Goal: Task Accomplishment & Management: Use online tool/utility

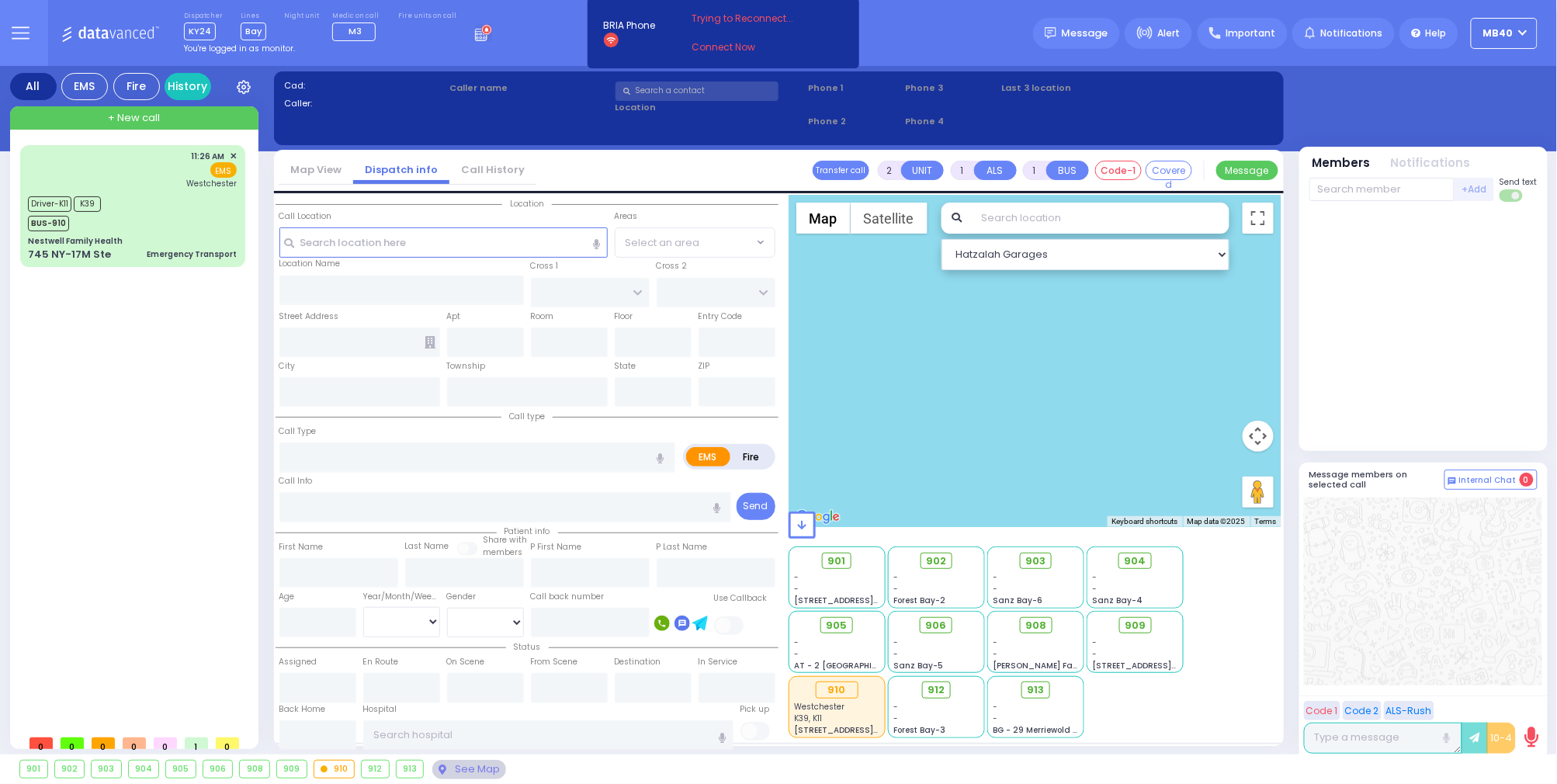
click at [475, 32] on icon at bounding box center [483, 32] width 17 height 17
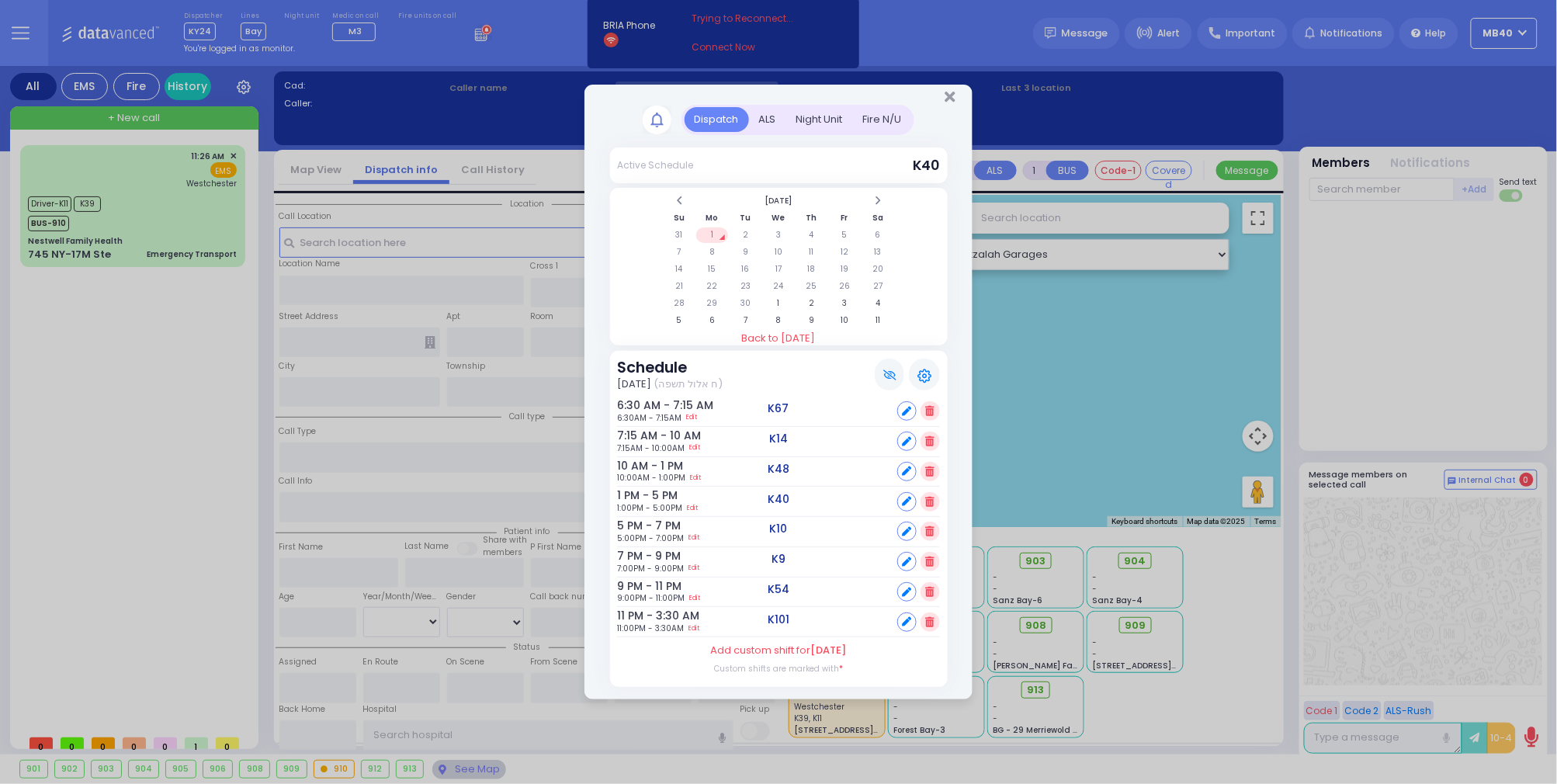
click at [768, 108] on div "ALS" at bounding box center [767, 120] width 37 height 26
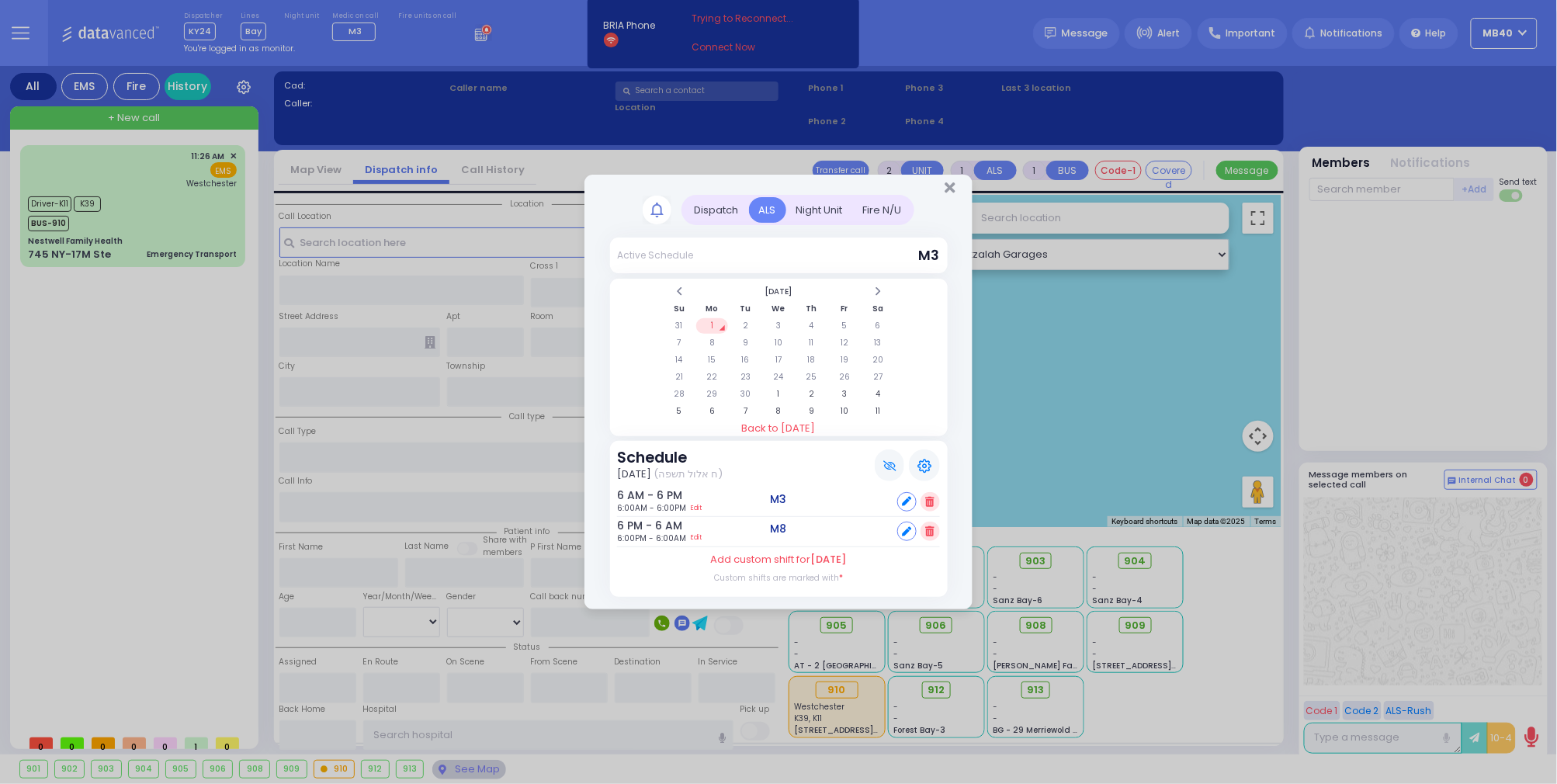
click at [910, 523] on div at bounding box center [907, 531] width 20 height 20
select select
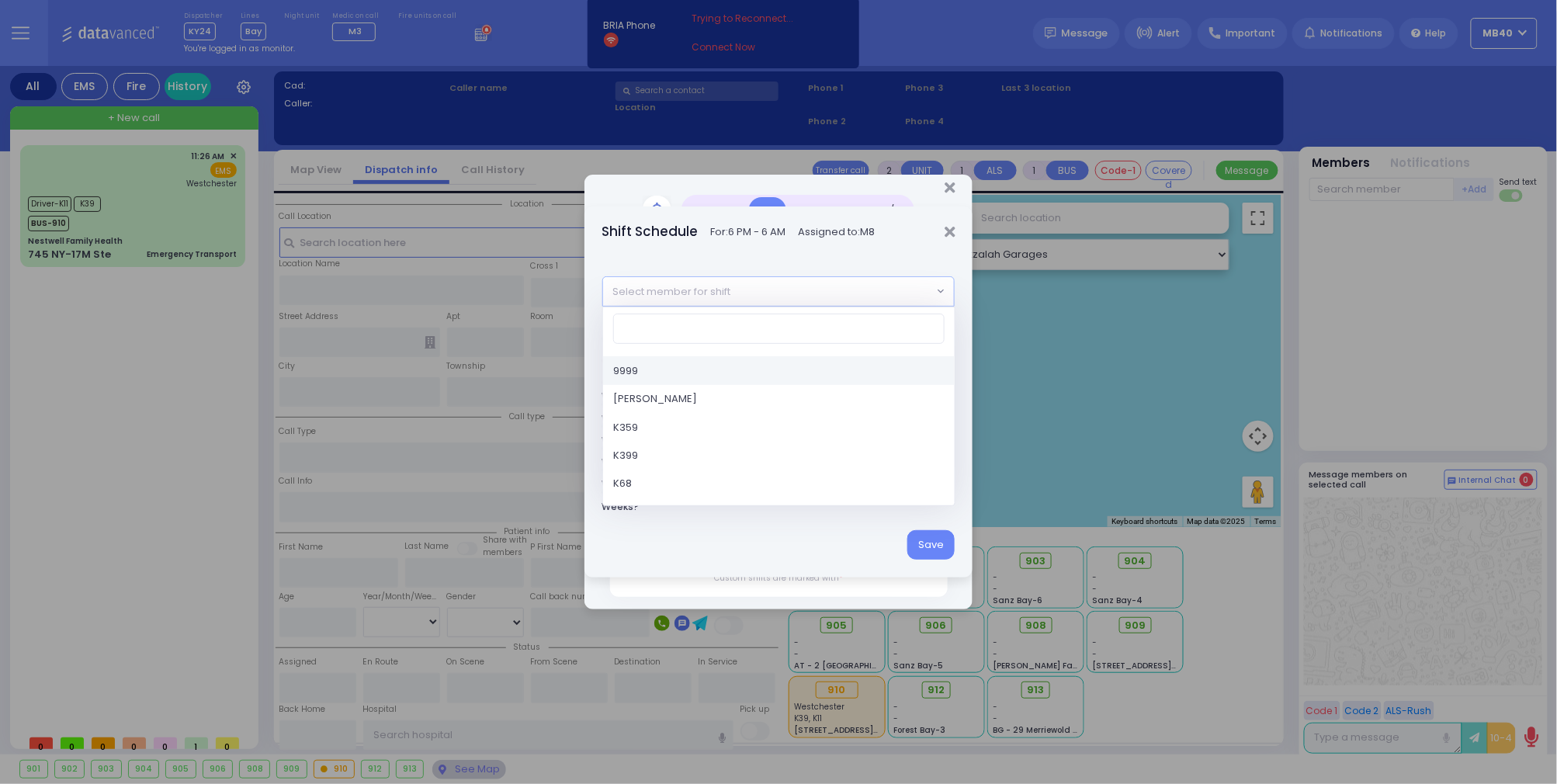
click at [759, 290] on span "Select member for shift" at bounding box center [768, 290] width 330 height 27
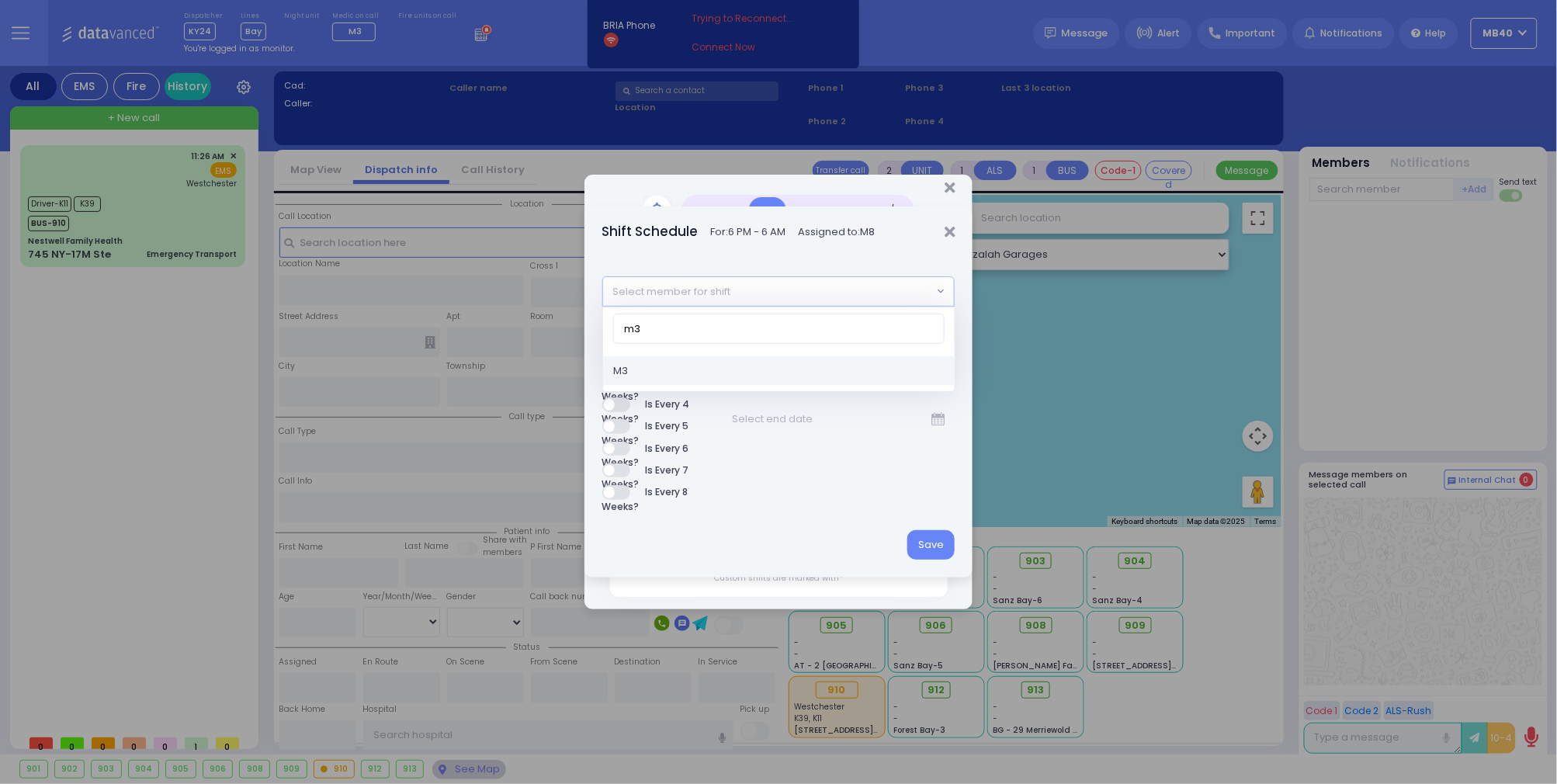
type input "m3"
select select "0bc4bf6d-6c4f-4fd2-87d0-ec4d8528871f"
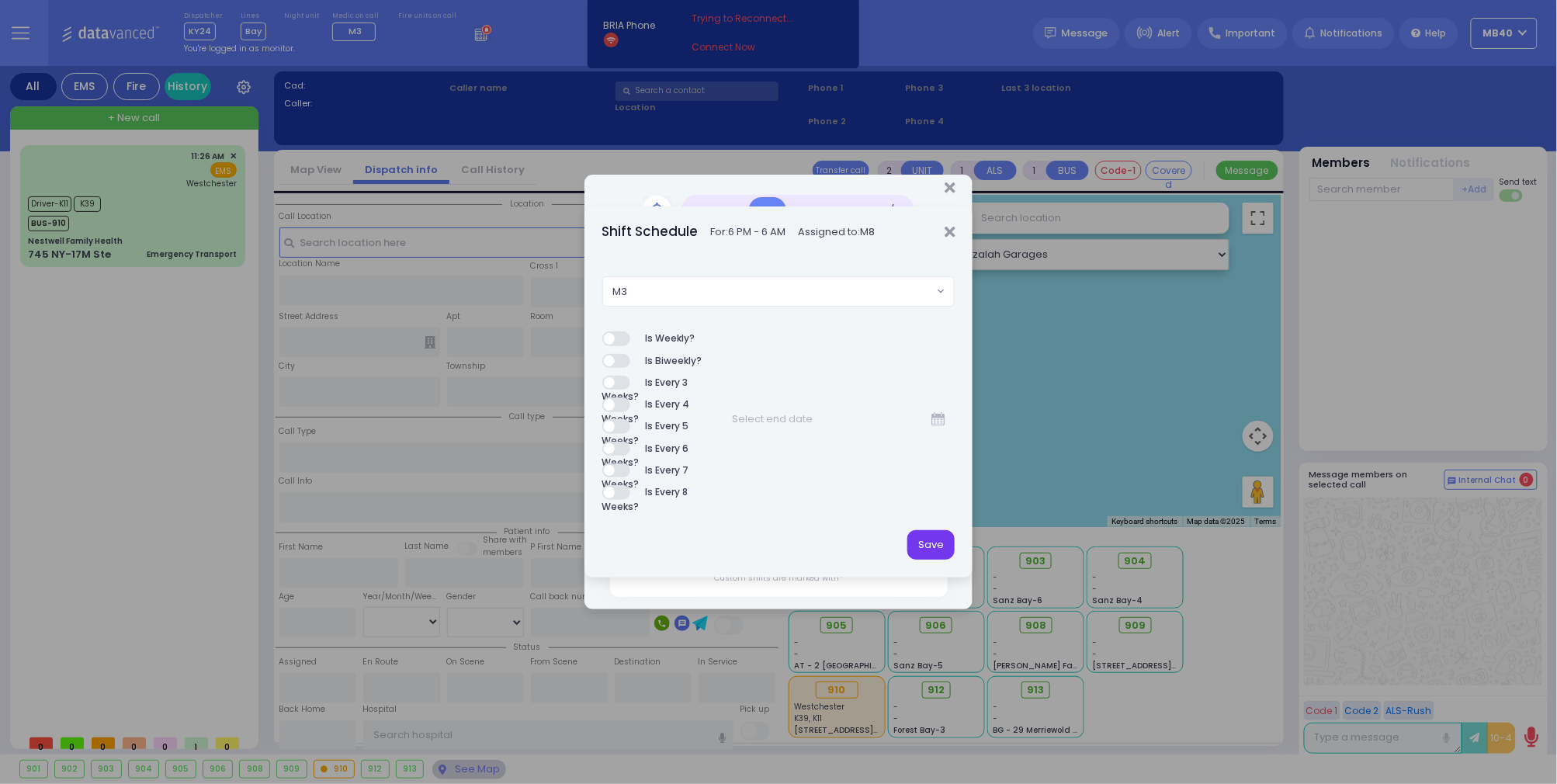
click at [930, 548] on button "Save" at bounding box center [931, 545] width 47 height 29
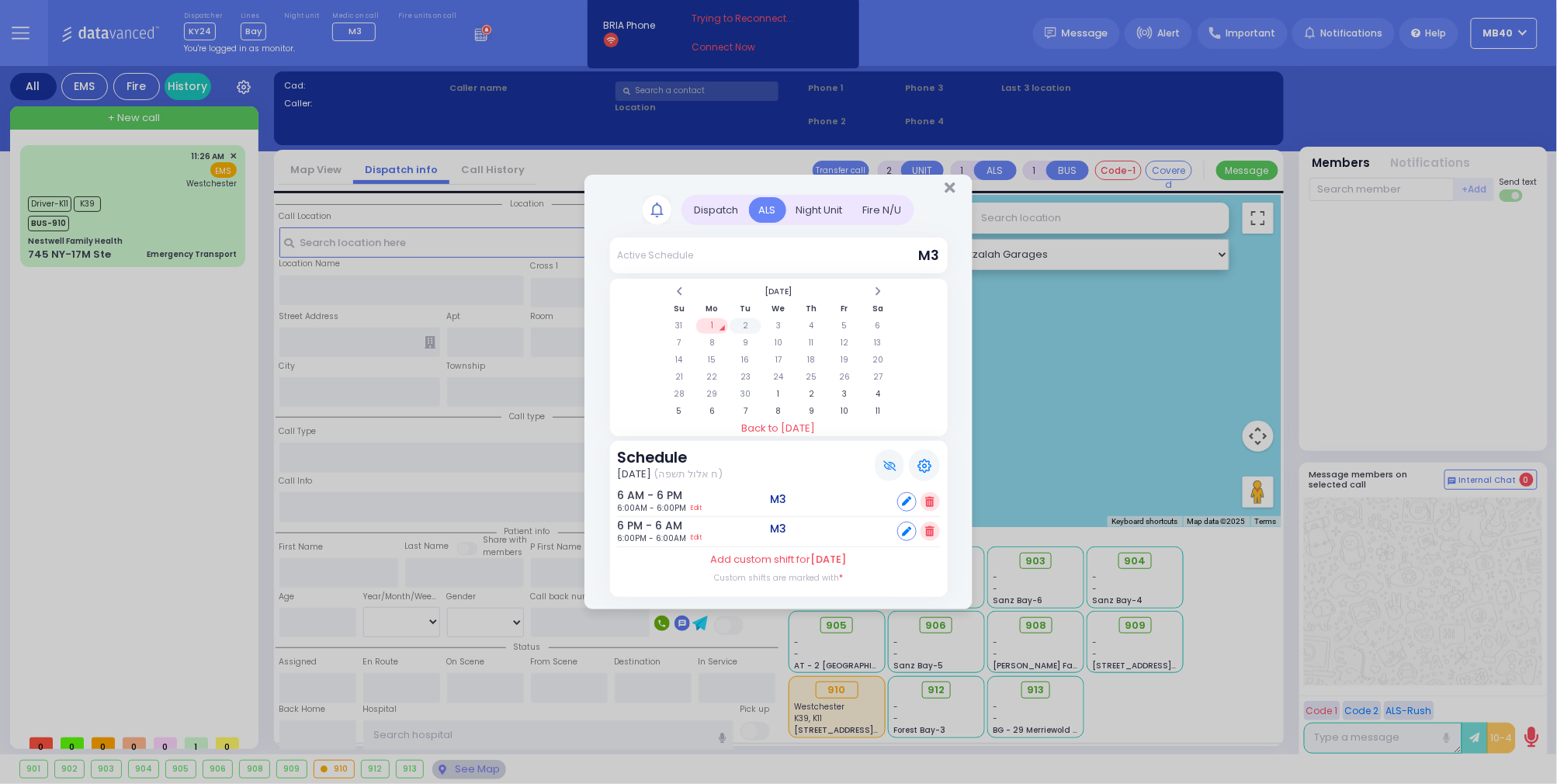
click at [747, 318] on td "2" at bounding box center [745, 325] width 32 height 15
click at [904, 529] on icon at bounding box center [907, 531] width 9 height 9
select select
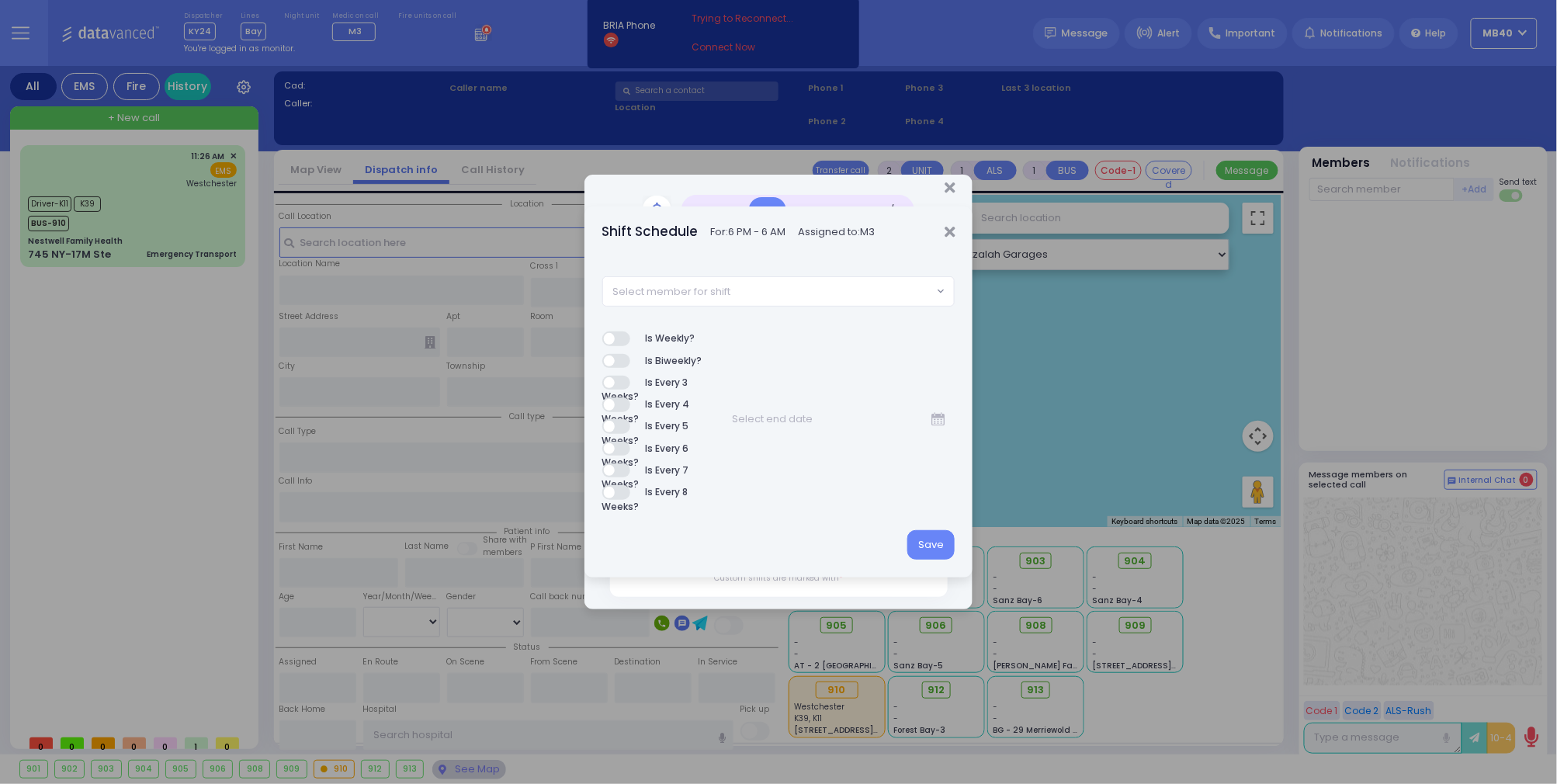
click at [783, 290] on span "Select member for shift" at bounding box center [768, 290] width 330 height 27
type input "m6"
select select "86026ef4-d6af-4608-b2af-d1b3b0119fc7"
click at [933, 540] on button "Save" at bounding box center [931, 545] width 47 height 29
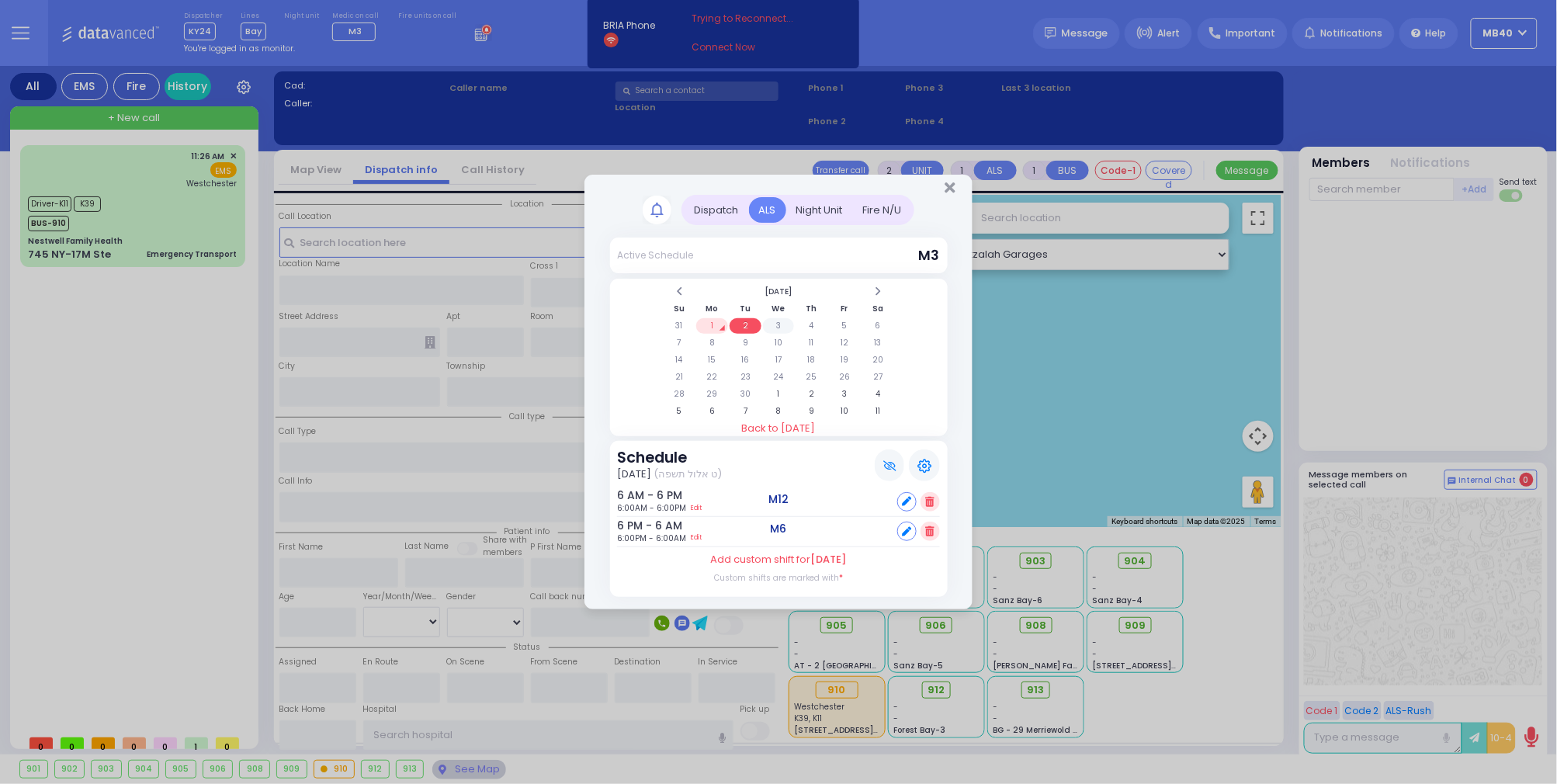
click at [777, 318] on td "3" at bounding box center [779, 325] width 32 height 15
click at [909, 529] on icon at bounding box center [907, 531] width 9 height 9
select select
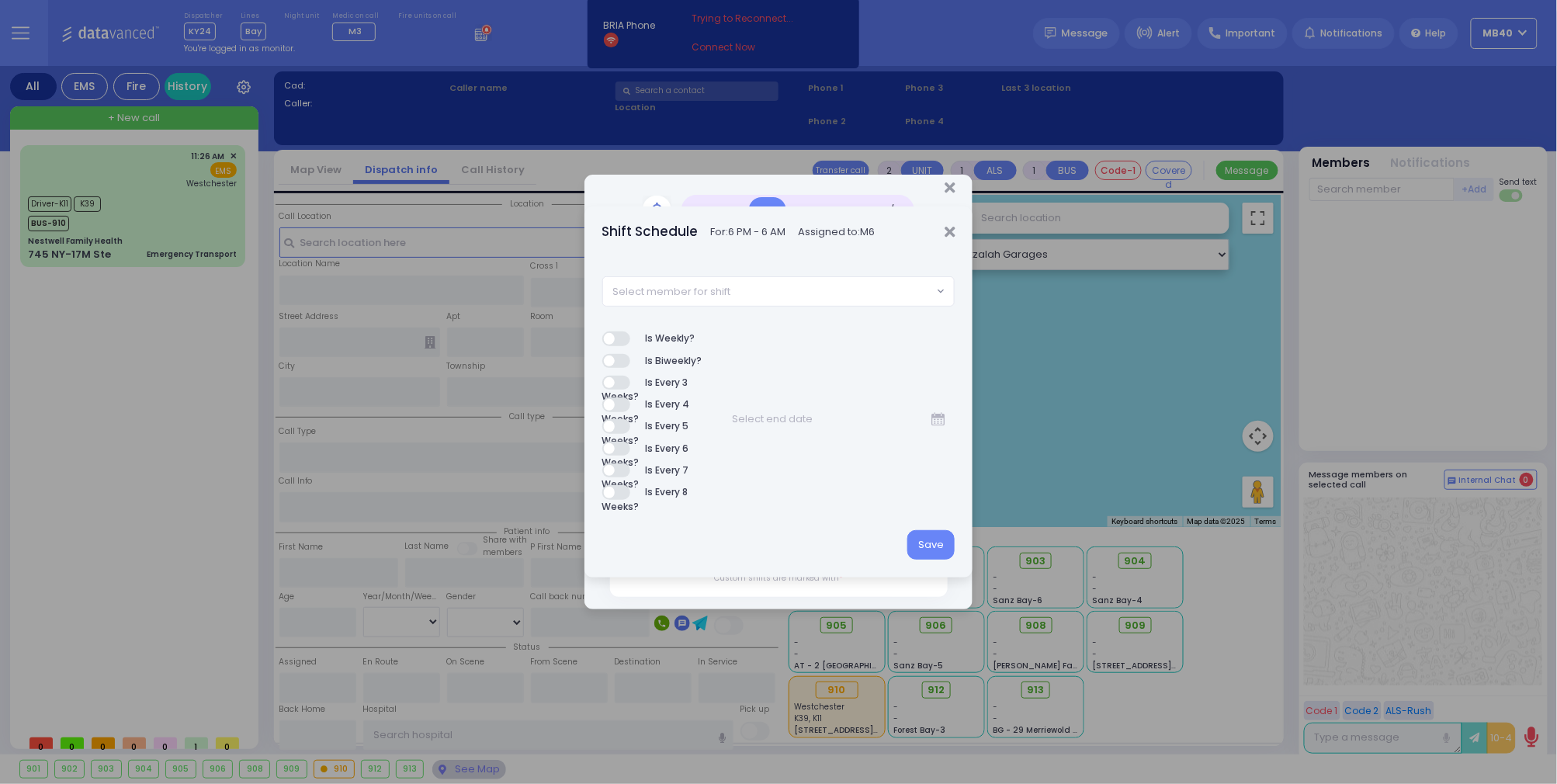
click at [822, 287] on span "Select member for shift" at bounding box center [768, 290] width 330 height 27
type input "m8"
select select "142a7c6d-1c64-4285-963b-c3e129e4e0fa"
click at [941, 544] on button "Save" at bounding box center [931, 545] width 47 height 29
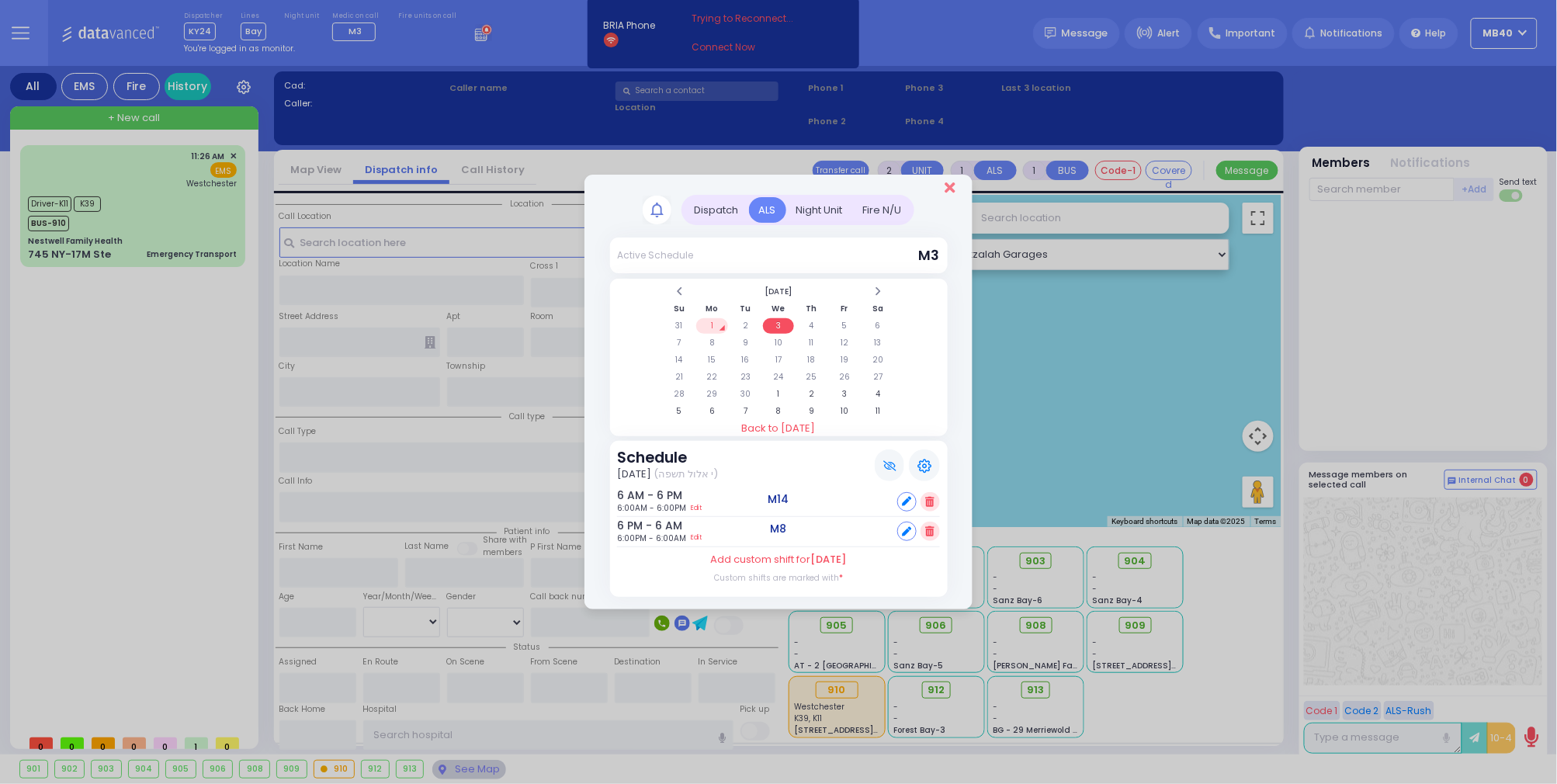
click at [948, 186] on icon "Close" at bounding box center [949, 187] width 10 height 15
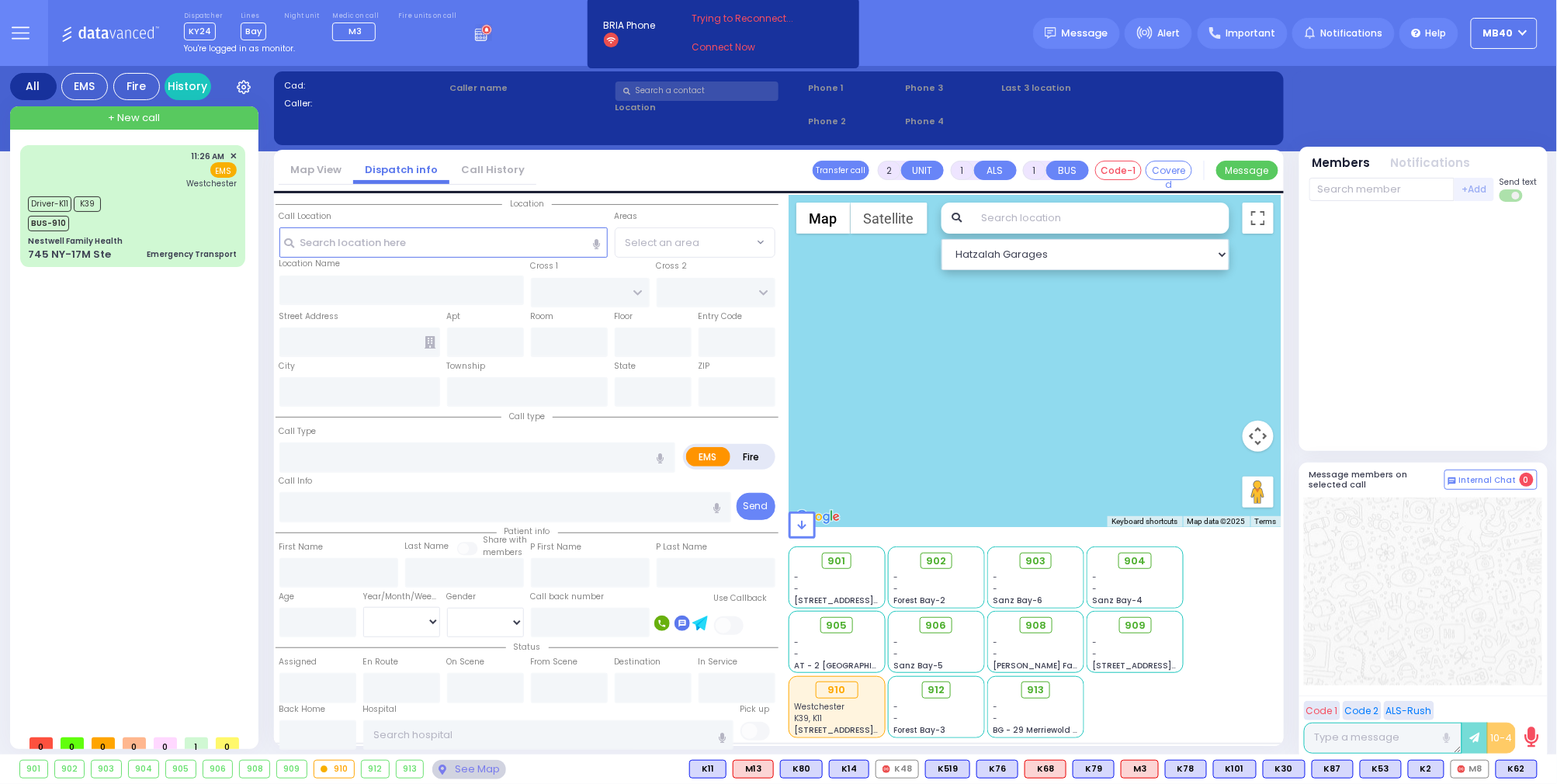
select select "Hatzalah Garages"
